Goal: Use online tool/utility

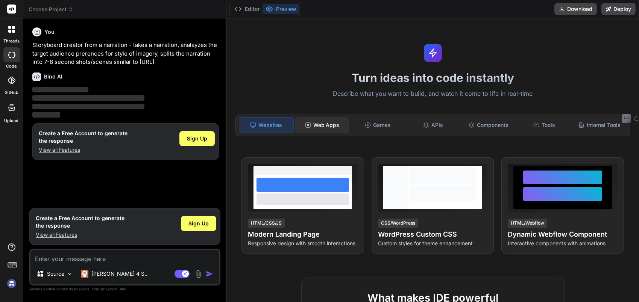
click at [332, 124] on div "Web Apps" at bounding box center [322, 125] width 54 height 16
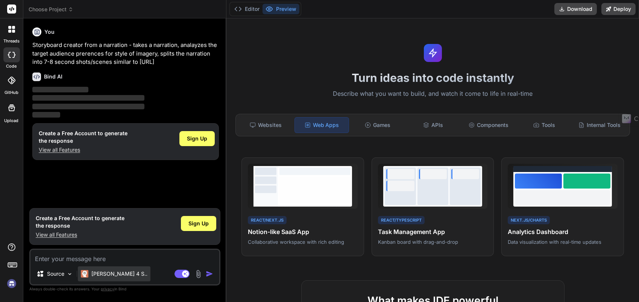
click at [113, 273] on p "[PERSON_NAME] 4 S.." at bounding box center [119, 274] width 56 height 8
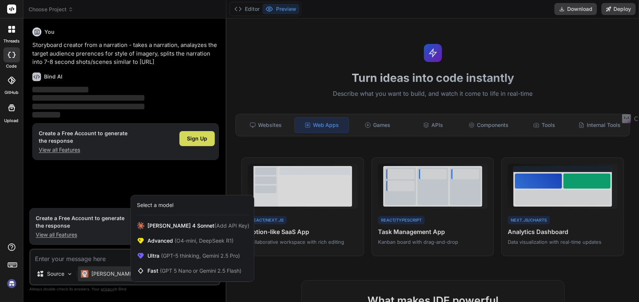
click at [113, 273] on div at bounding box center [319, 151] width 639 height 302
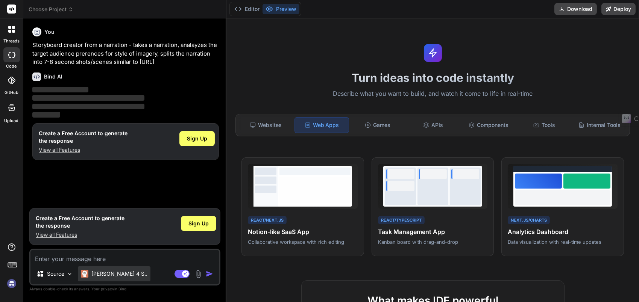
click at [113, 273] on p "[PERSON_NAME] 4 S.." at bounding box center [119, 274] width 56 height 8
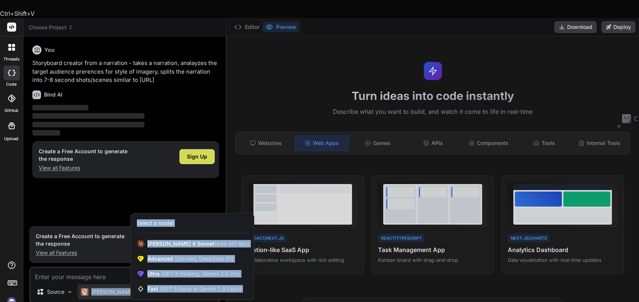
drag, startPoint x: 113, startPoint y: 273, endPoint x: 103, endPoint y: 177, distance: 97.2
click at [103, 177] on div at bounding box center [319, 151] width 639 height 302
type textarea "x"
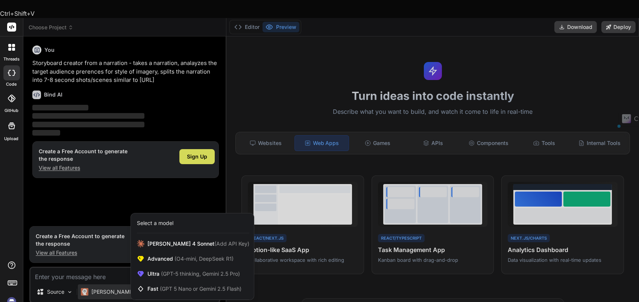
click at [103, 177] on div "You Storyboard creator from a narration - takes a narration, analayzes the targ…" at bounding box center [125, 132] width 189 height 180
